Goal: Transaction & Acquisition: Book appointment/travel/reservation

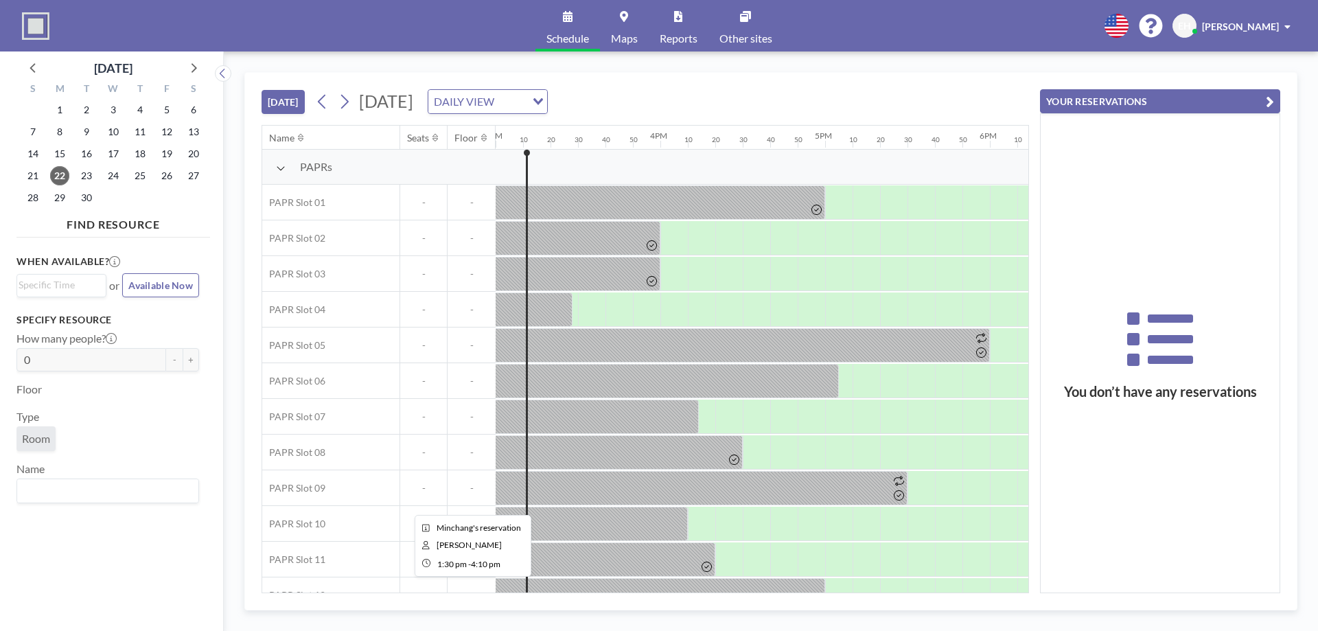
scroll to position [27, 2470]
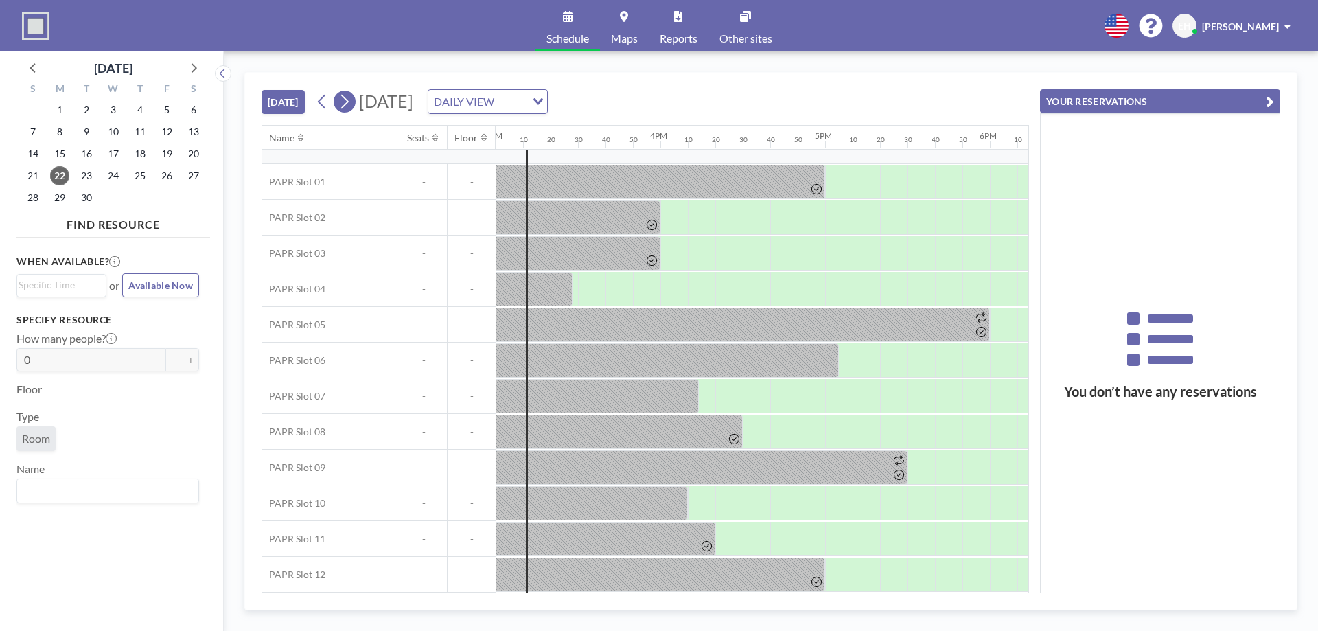
click at [343, 98] on icon at bounding box center [344, 101] width 13 height 21
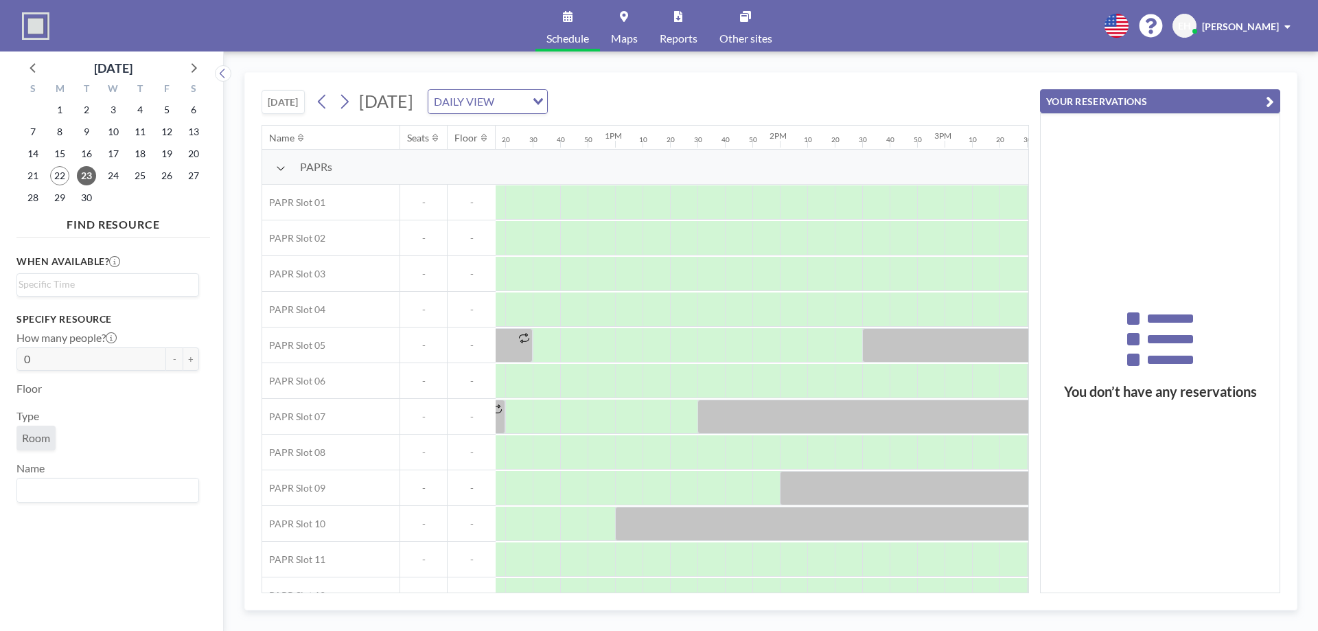
scroll to position [0, 2095]
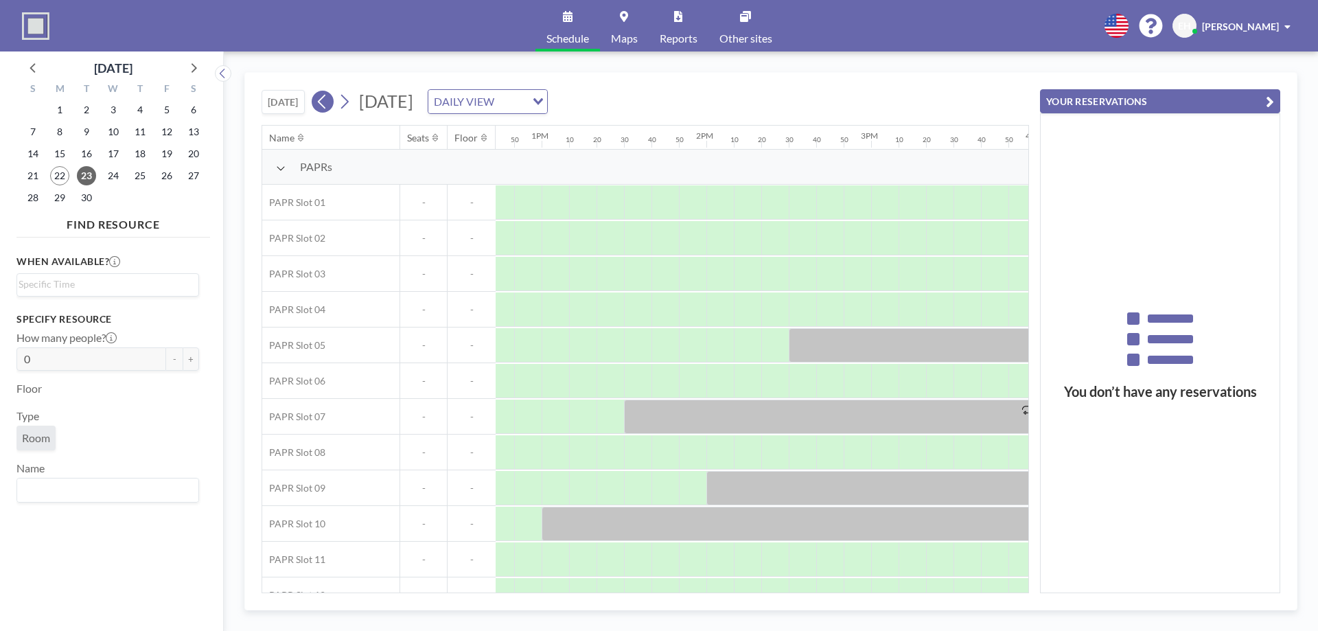
click at [327, 99] on icon at bounding box center [322, 101] width 13 height 21
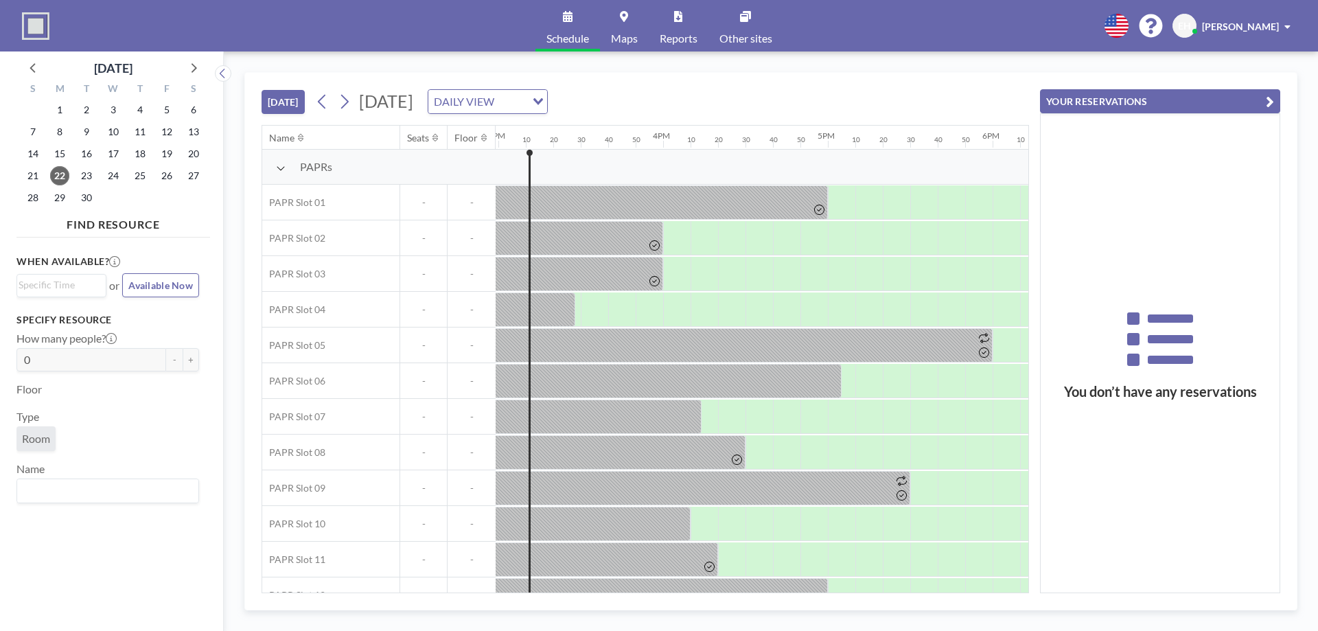
scroll to position [0, 2470]
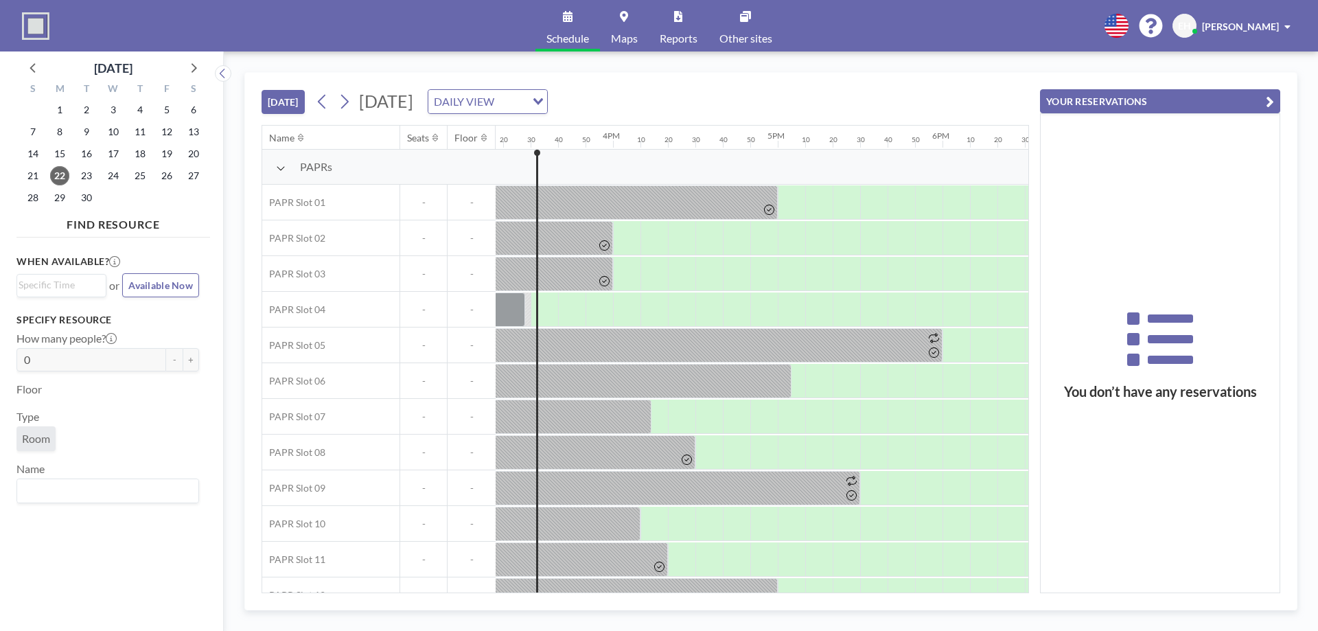
scroll to position [0, 2525]
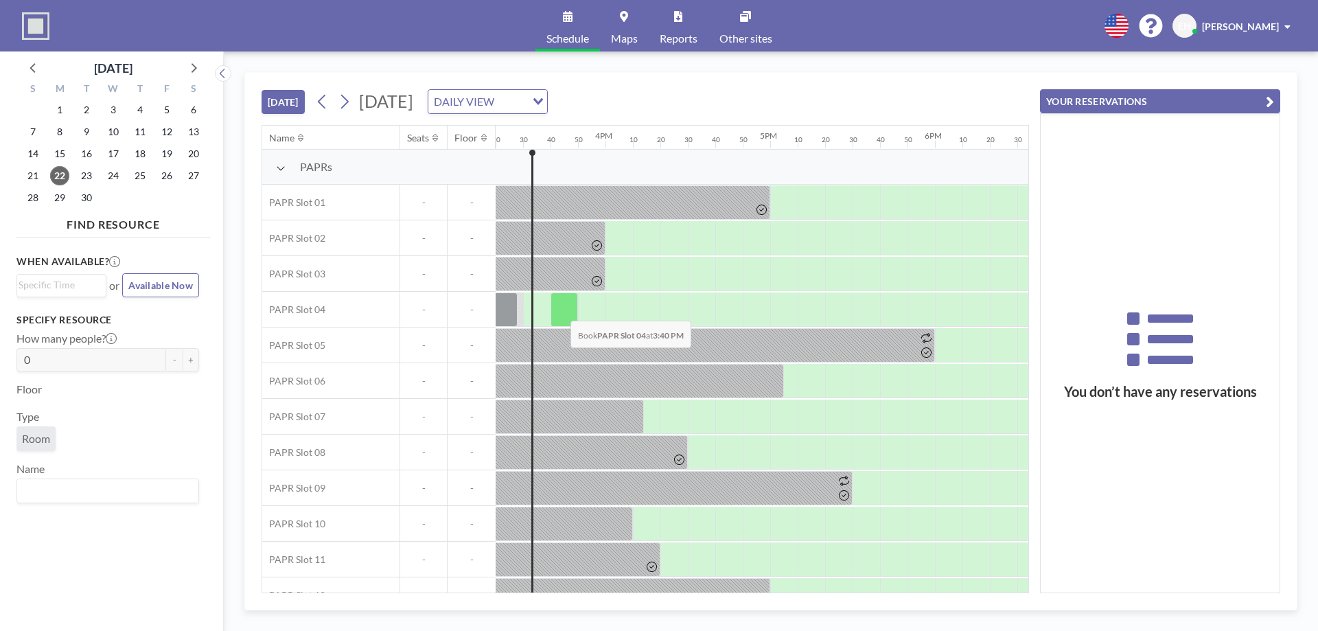
click at [559, 310] on div at bounding box center [563, 309] width 27 height 34
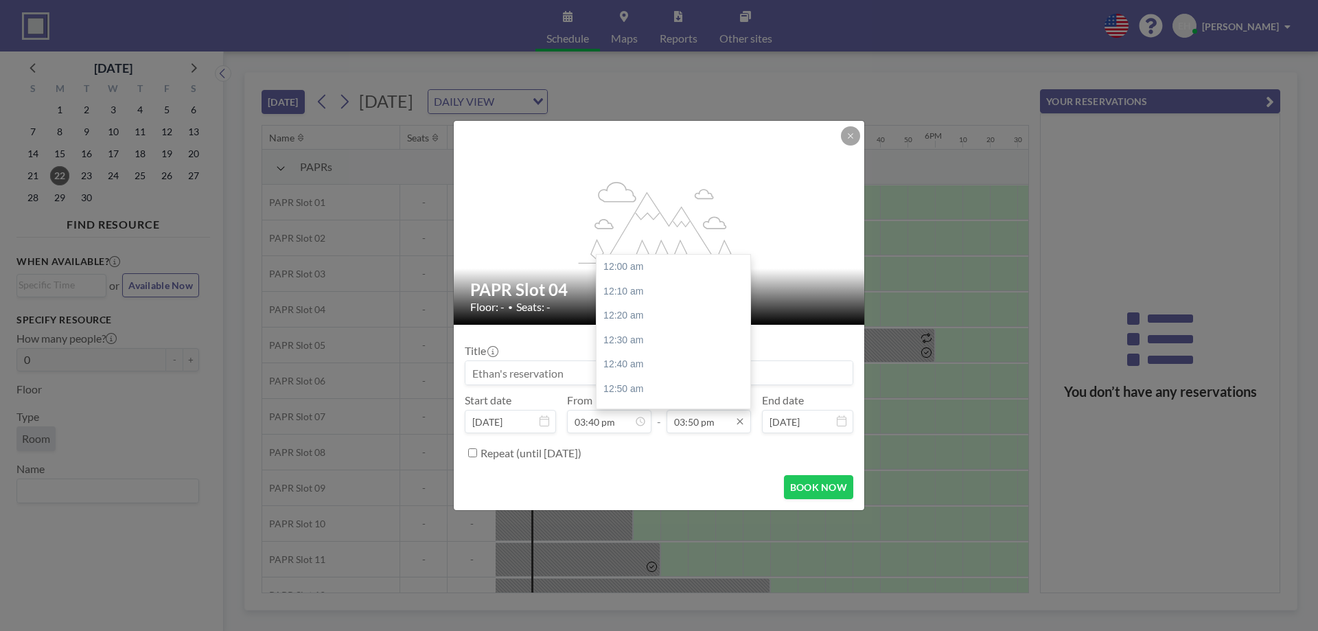
scroll to position [2320, 0]
click at [719, 421] on input "03:50 pm" at bounding box center [708, 421] width 84 height 23
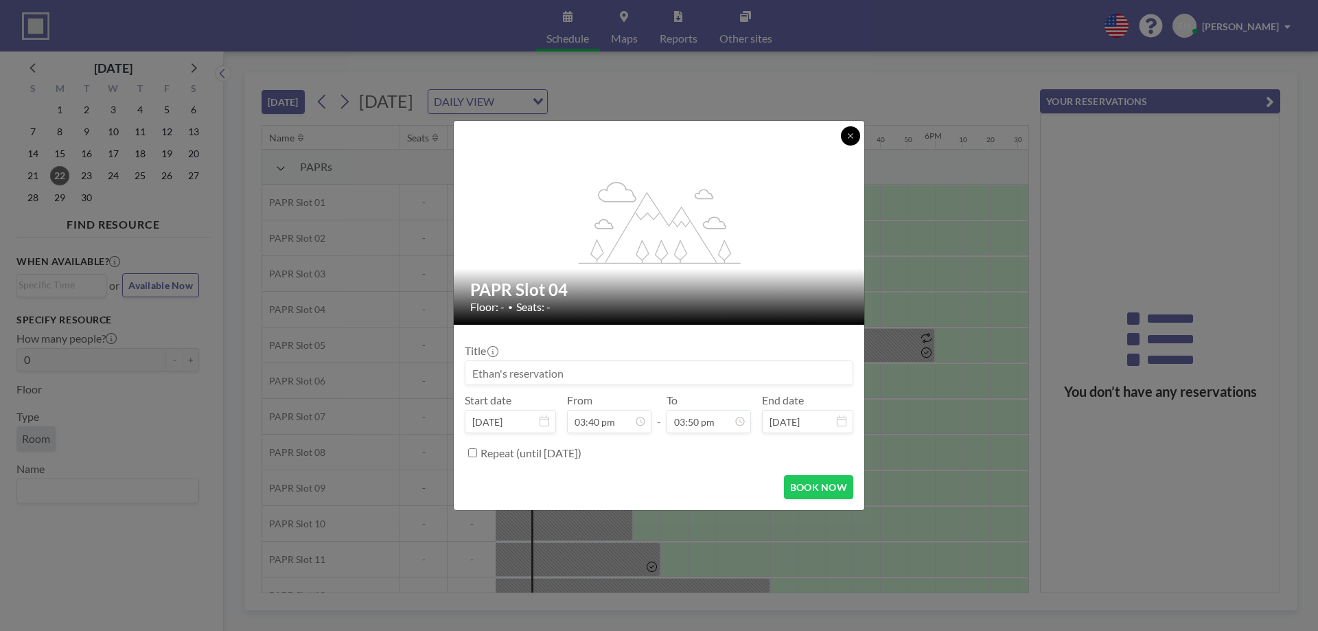
click at [851, 138] on icon at bounding box center [850, 136] width 8 height 8
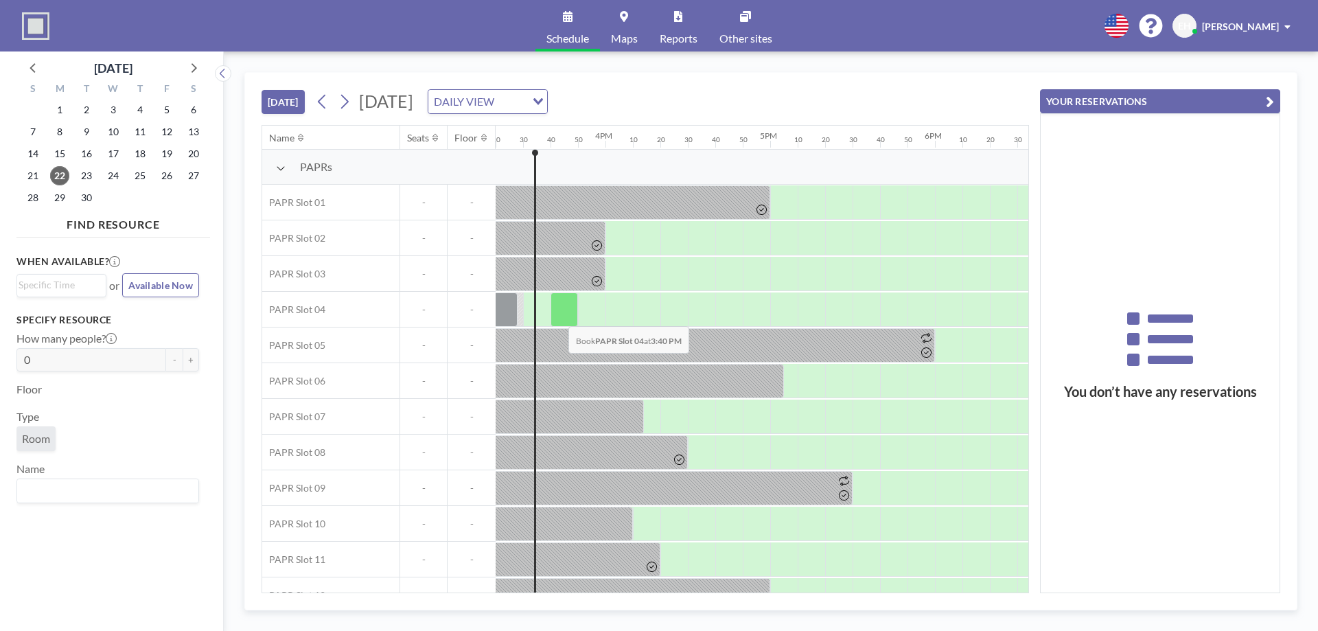
click at [557, 316] on div at bounding box center [563, 309] width 27 height 34
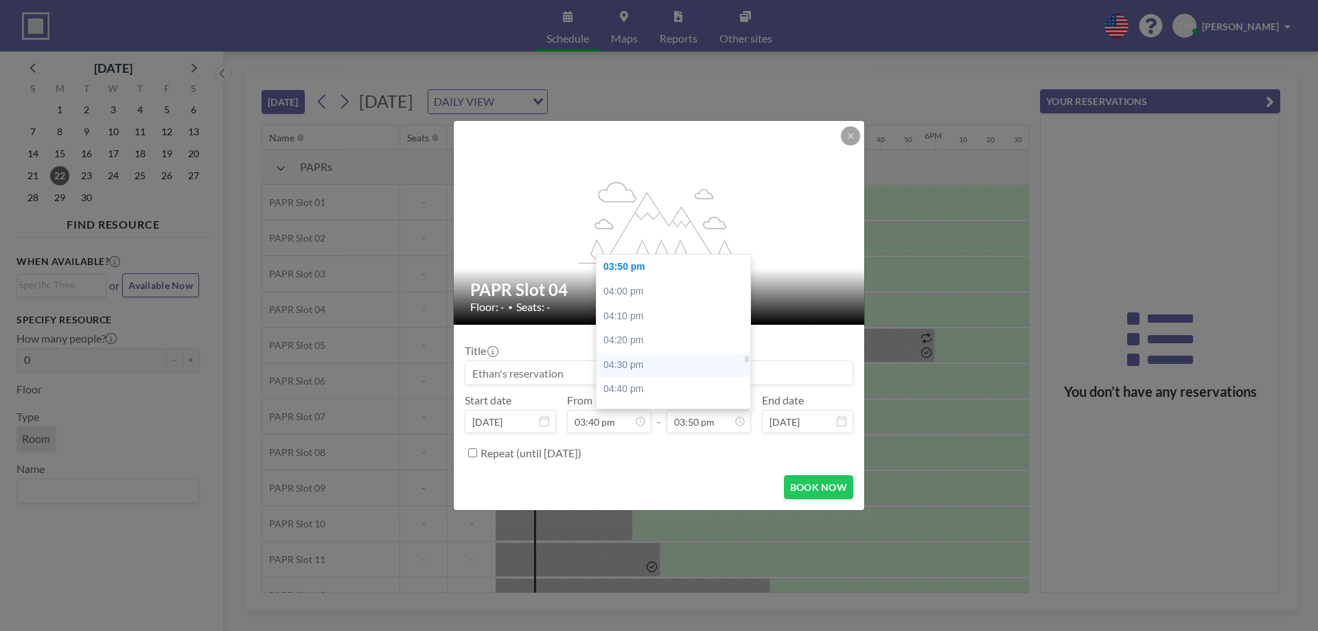
click at [654, 365] on div "04:30 pm" at bounding box center [676, 365] width 161 height 25
type input "04:30 pm"
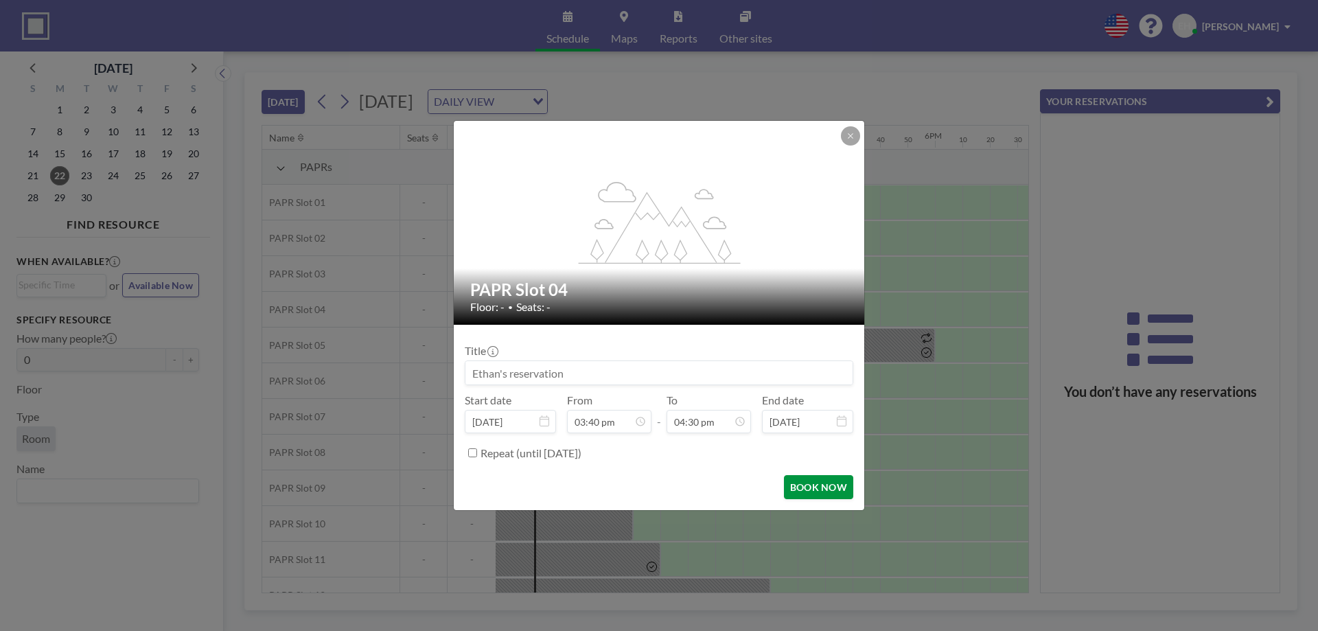
scroll to position [2418, 0]
click at [811, 483] on button "BOOK NOW" at bounding box center [818, 487] width 69 height 24
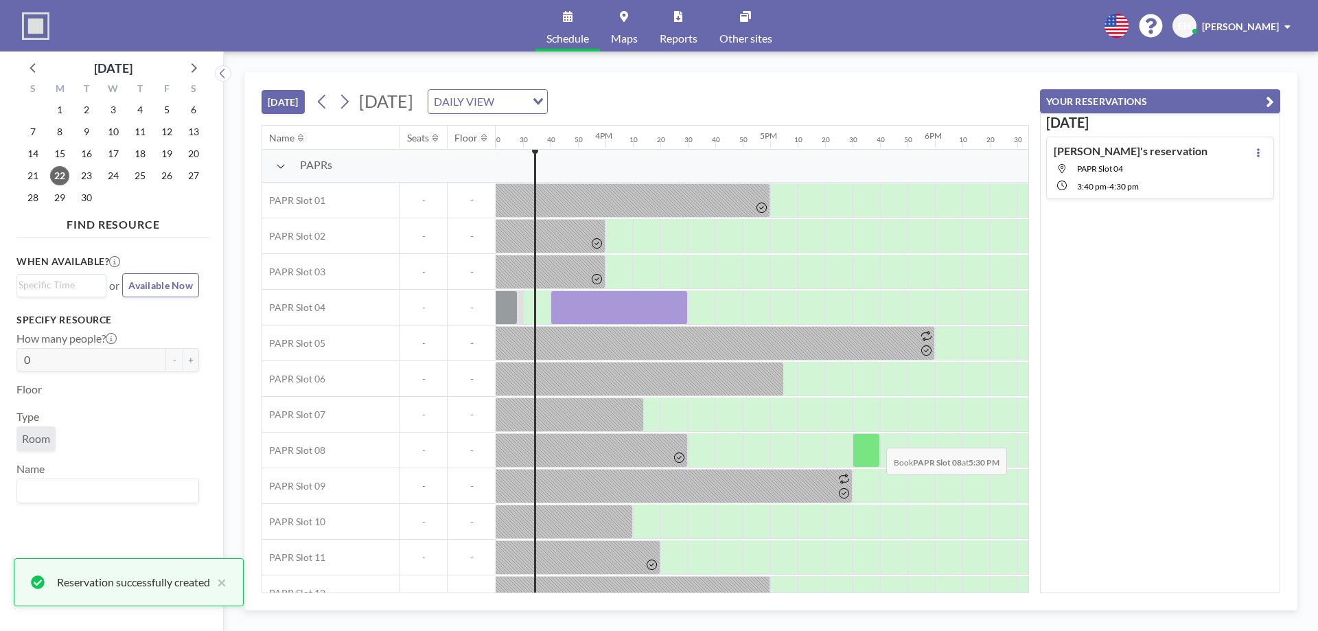
scroll to position [0, 2525]
